Goal: Navigation & Orientation: Find specific page/section

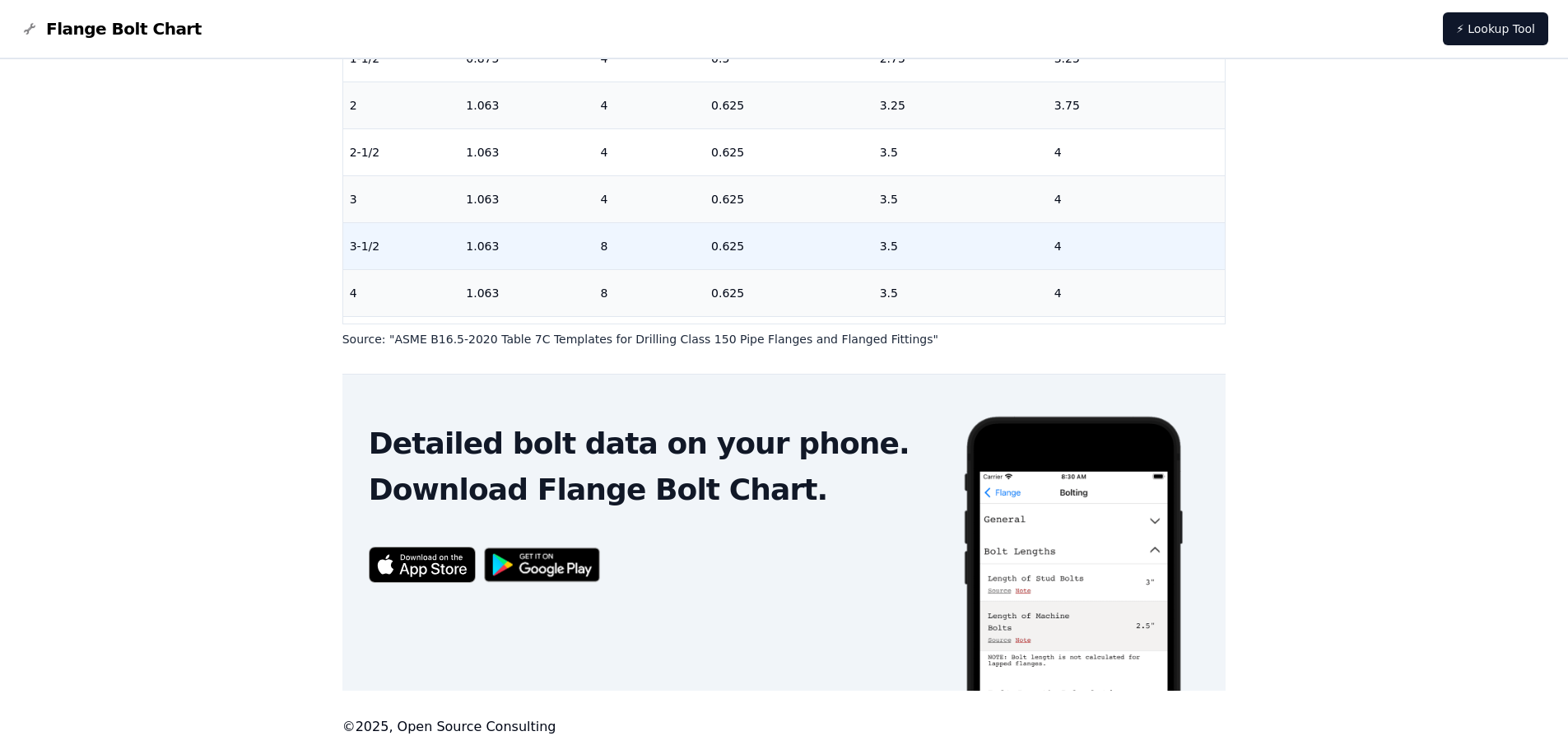
scroll to position [521, 0]
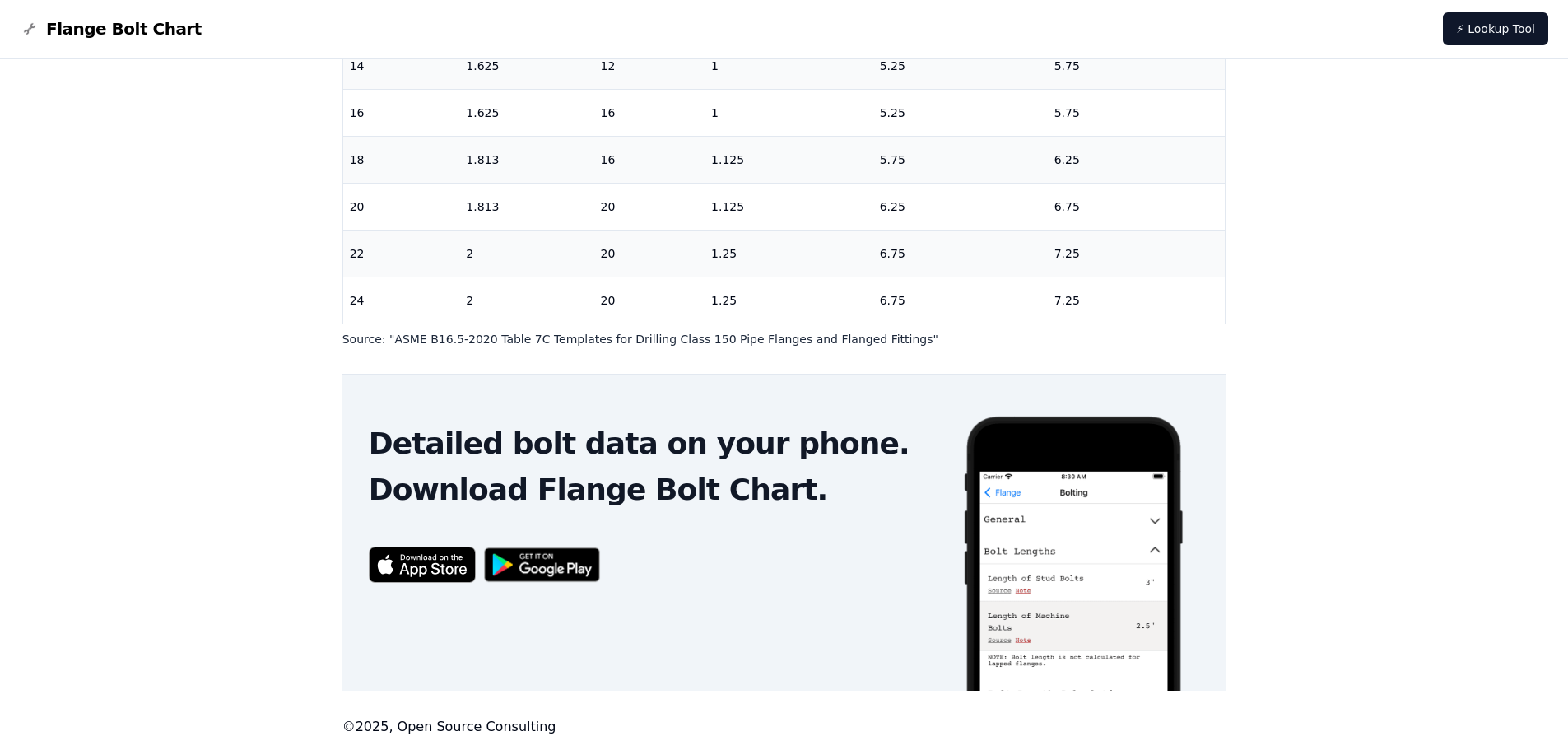
click at [1377, 427] on div "# 150 Flange Bolt Chart Warning: For reference only Bolt lengths are sourced fr…" at bounding box center [784, 150] width 1568 height 1201
click at [1428, 507] on div "# 150 Flange Bolt Chart Warning: For reference only Bolt lengths are sourced fr…" at bounding box center [784, 150] width 1568 height 1201
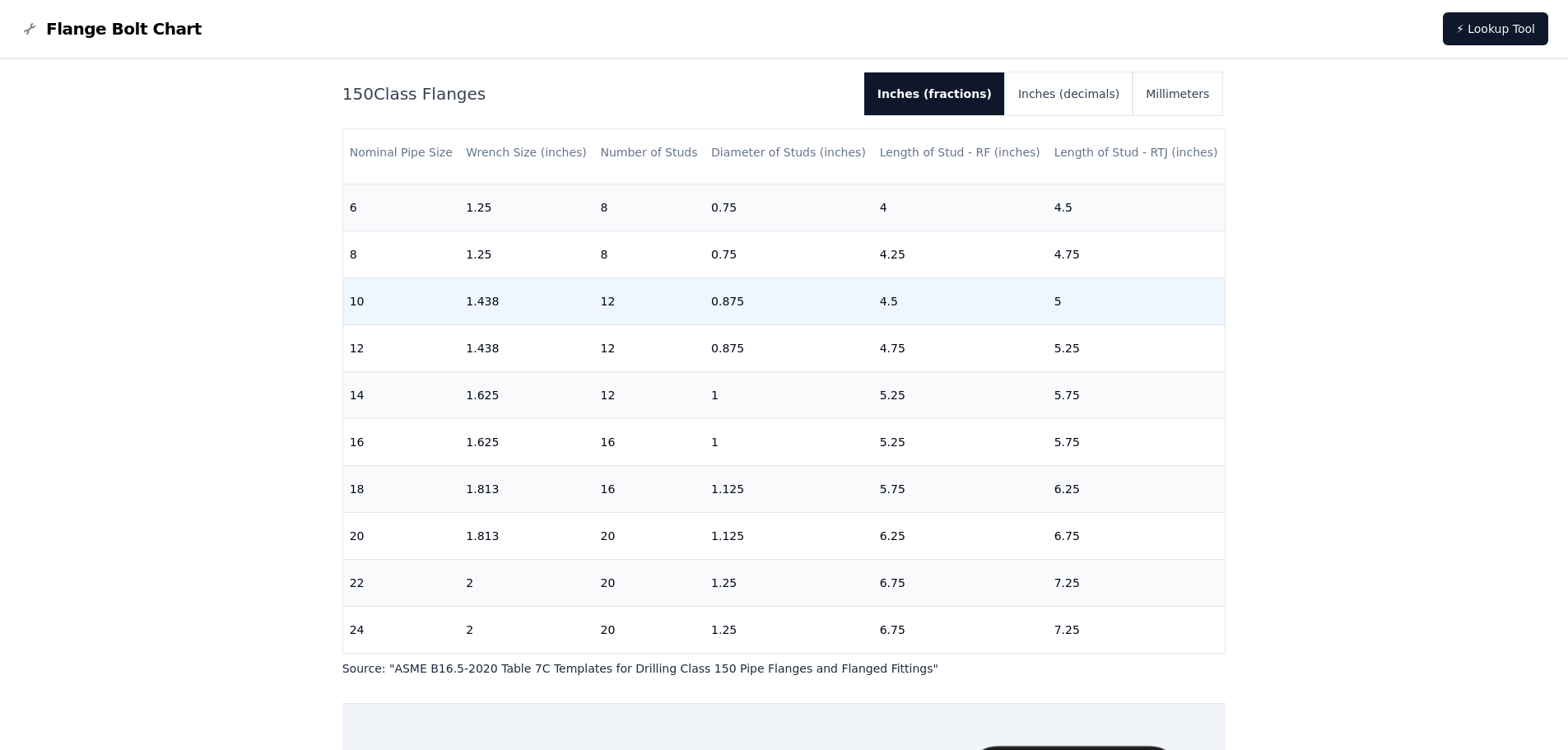
scroll to position [439, 0]
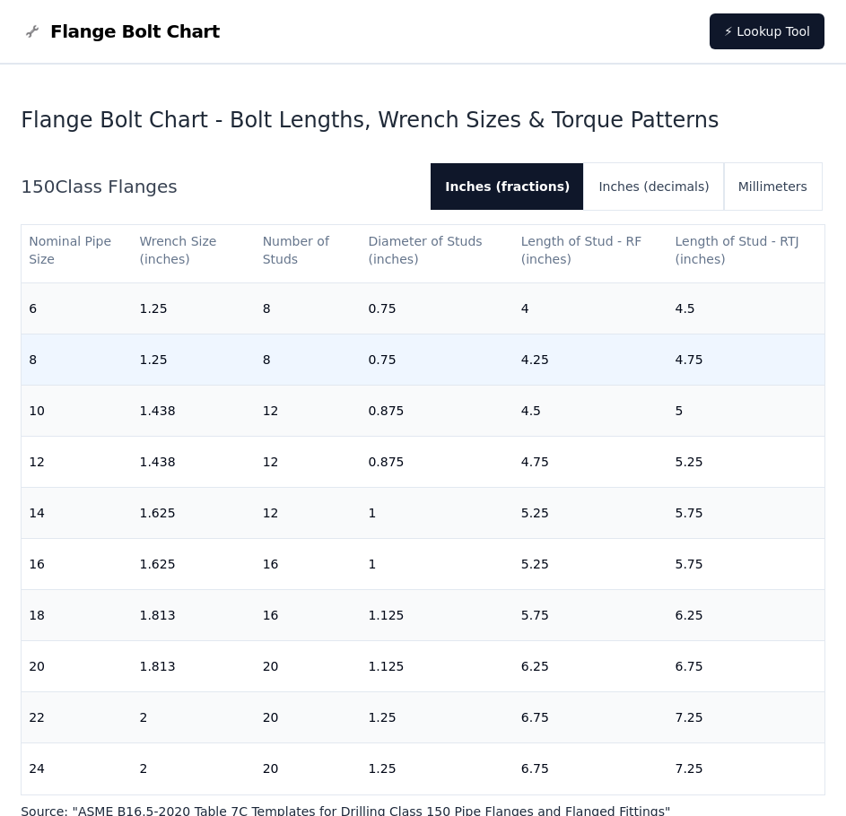
scroll to position [448, 0]
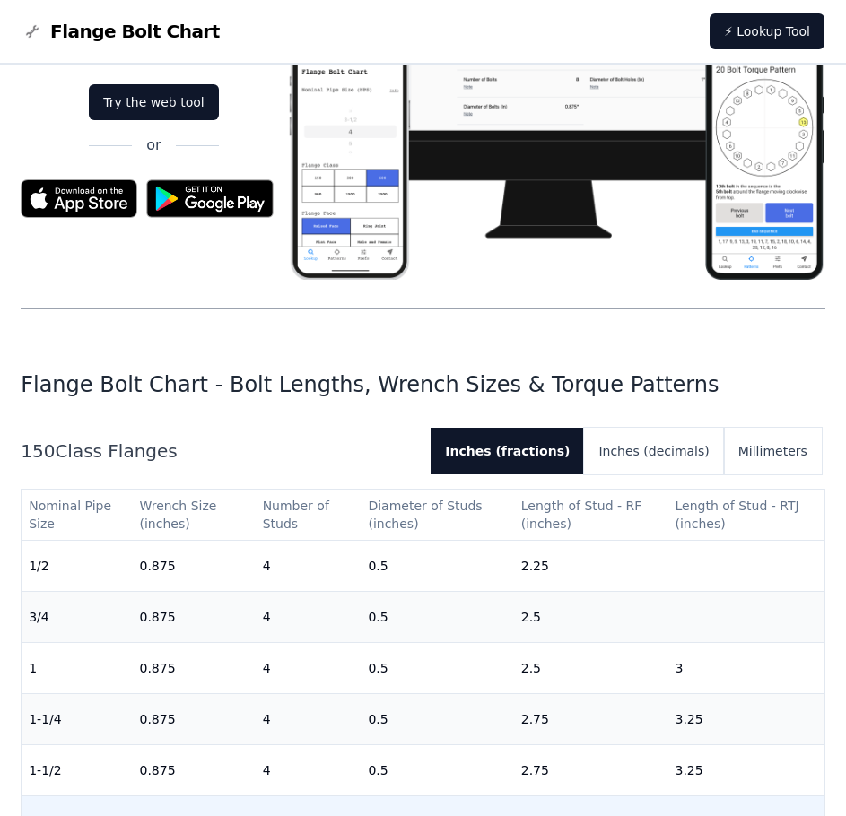
scroll to position [448, 0]
